Goal: Navigation & Orientation: Understand site structure

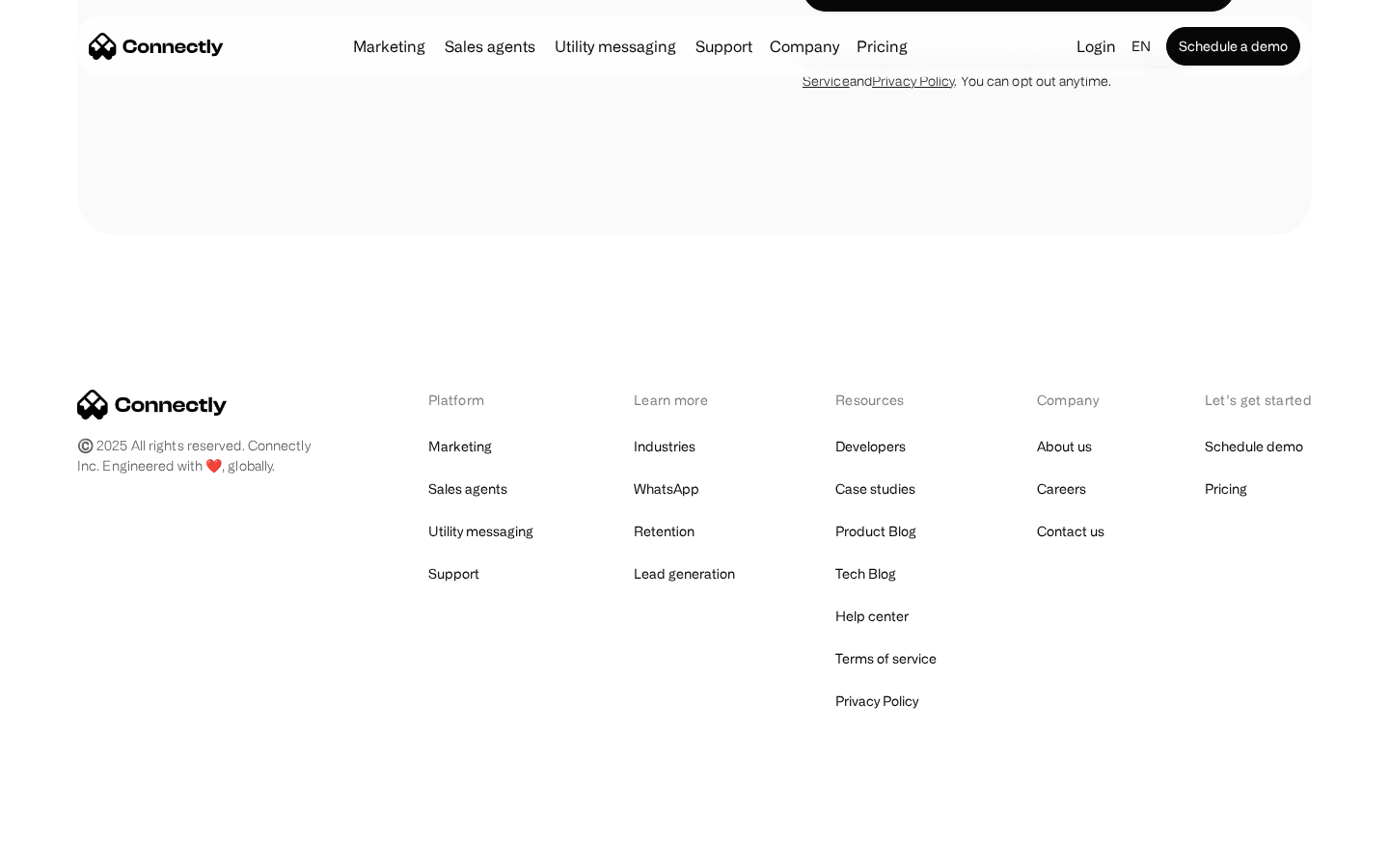
scroll to position [5082, 0]
